Goal: Find specific page/section: Find specific page/section

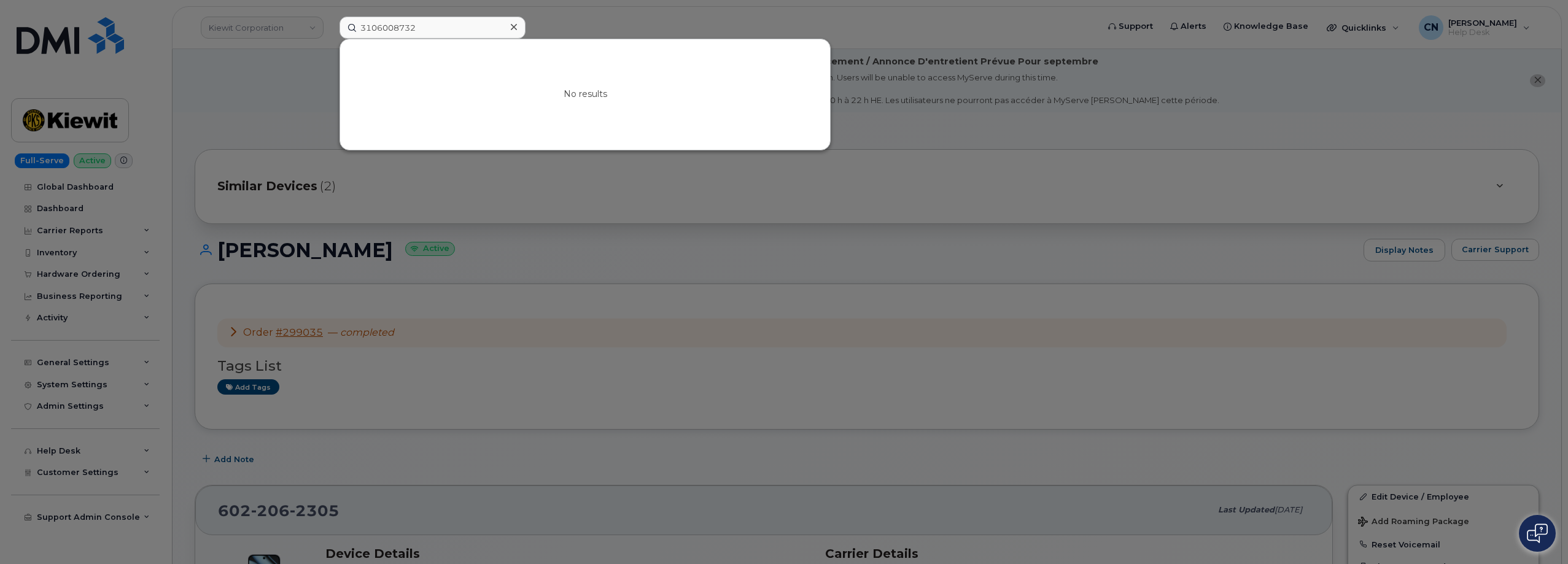
drag, startPoint x: 423, startPoint y: 27, endPoint x: 204, endPoint y: 1, distance: 220.5
click at [329, 18] on div "3106008732 No results" at bounding box center [714, 28] width 770 height 22
drag, startPoint x: 477, startPoint y: 22, endPoint x: 249, endPoint y: 7, distance: 228.5
click at [329, 16] on div "Legend Powerstation No results" at bounding box center [714, 28] width 770 height 22
paste input "[PERSON_NAME]"
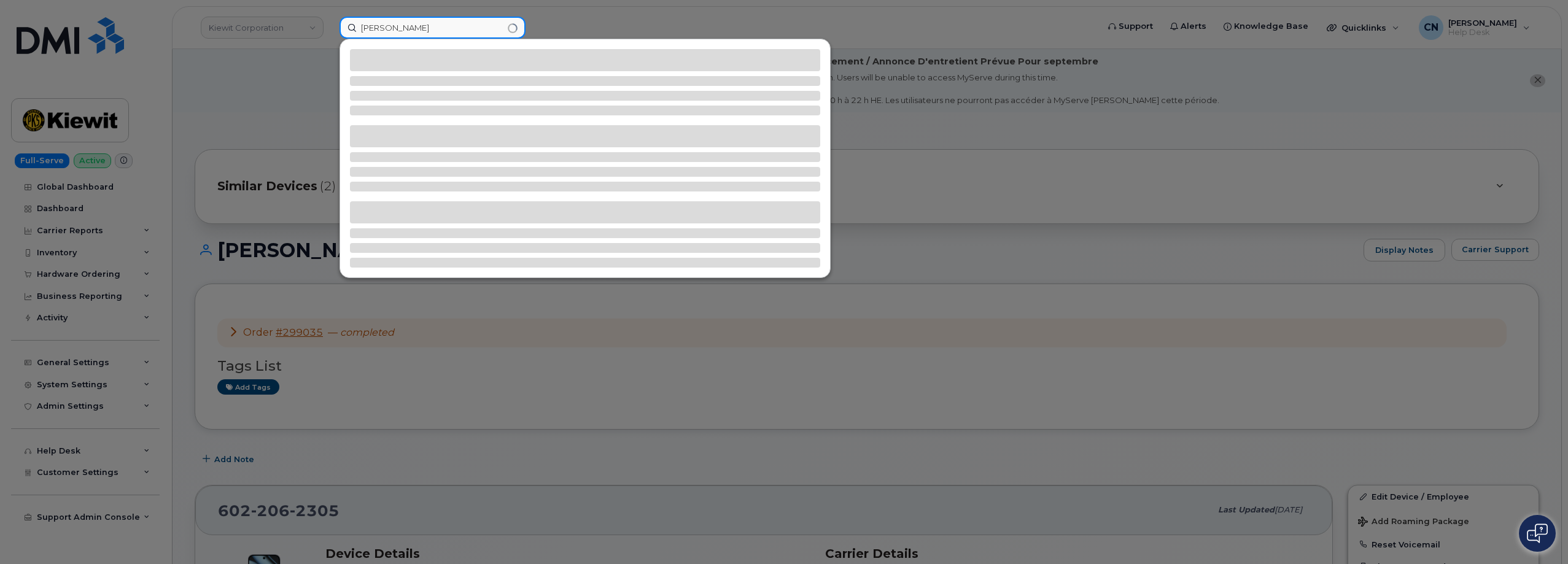
type input "[PERSON_NAME]"
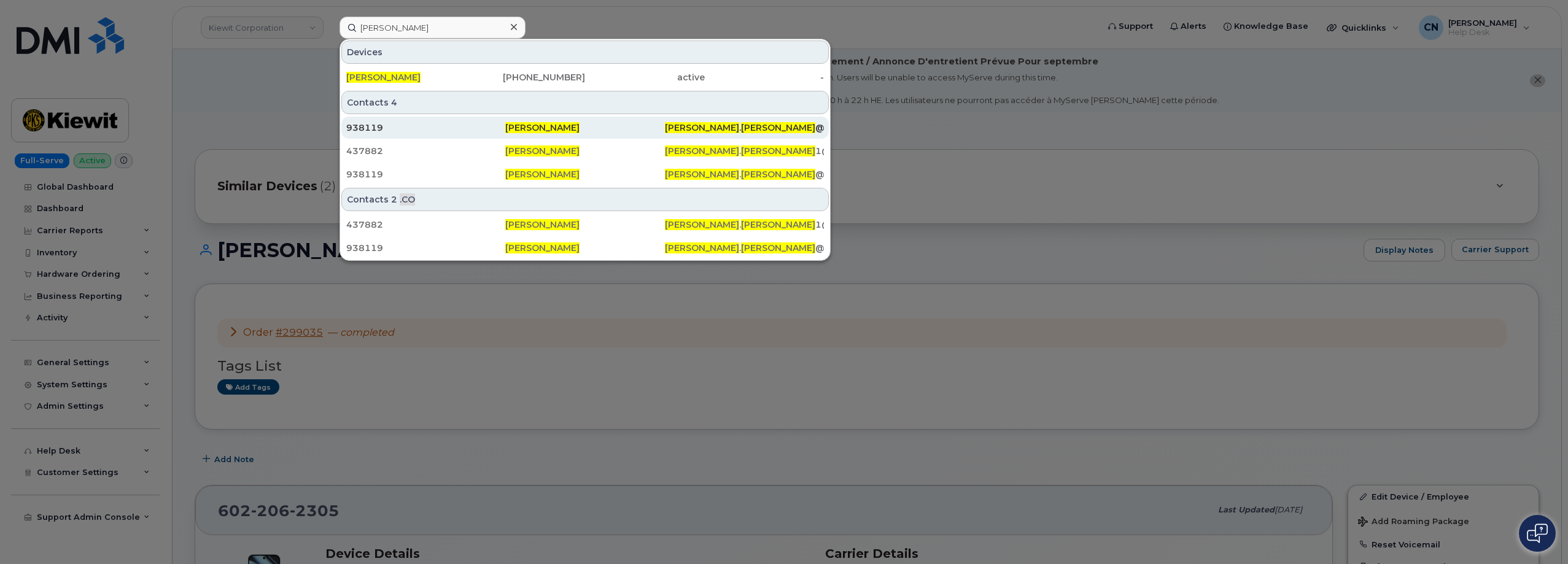
click at [737, 123] on div "[PERSON_NAME] . [PERSON_NAME] @[PERSON_NAME][DOMAIN_NAME]" at bounding box center [744, 127] width 159 height 12
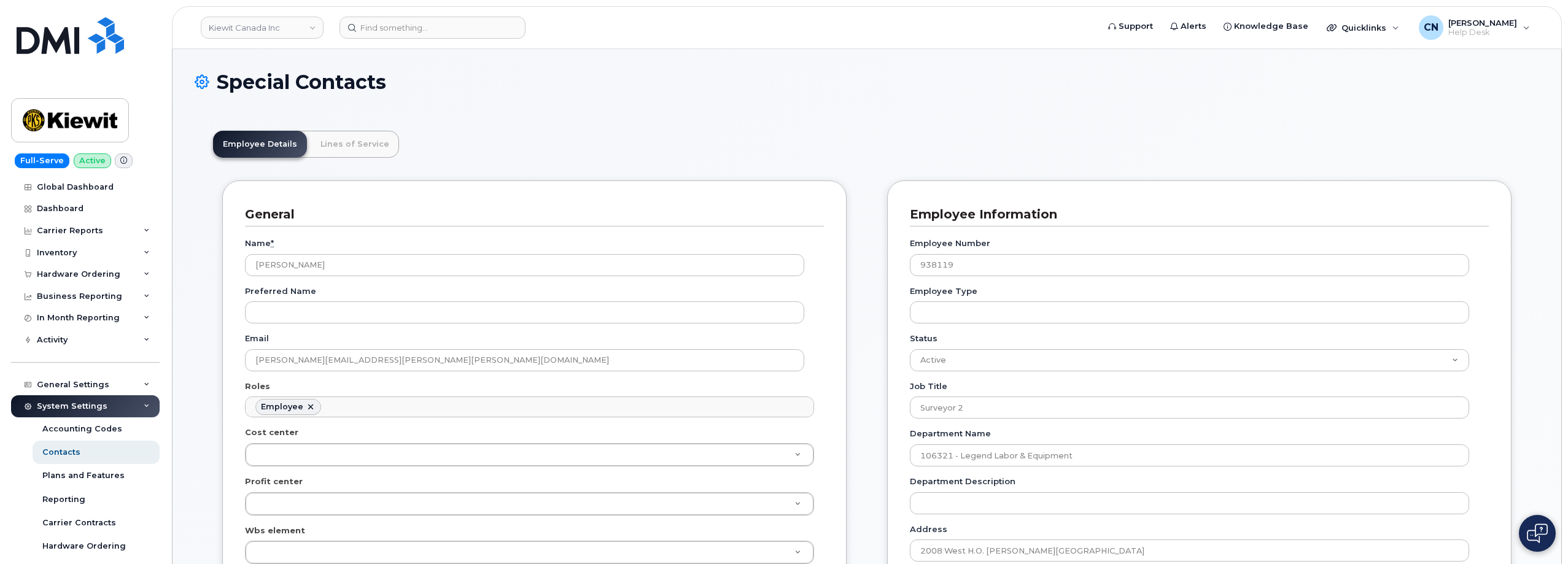
scroll to position [36, 0]
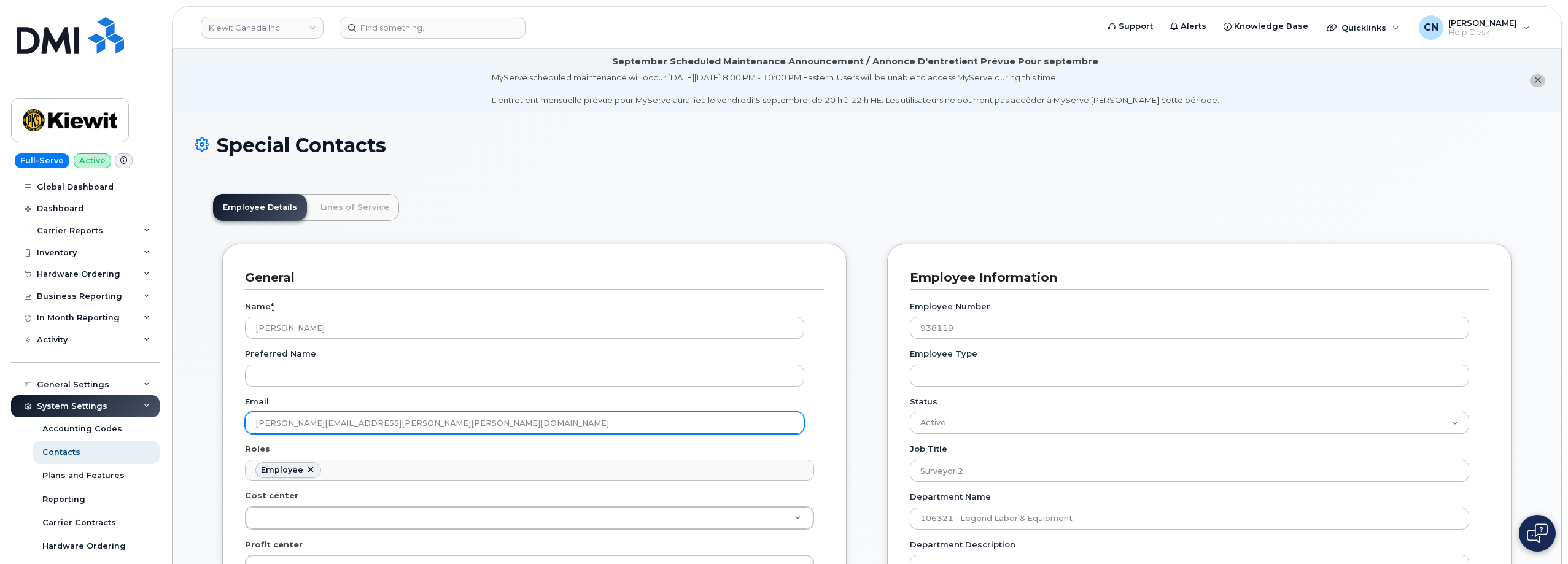
drag, startPoint x: 403, startPoint y: 426, endPoint x: 238, endPoint y: 413, distance: 165.5
